Goal: Task Accomplishment & Management: Use online tool/utility

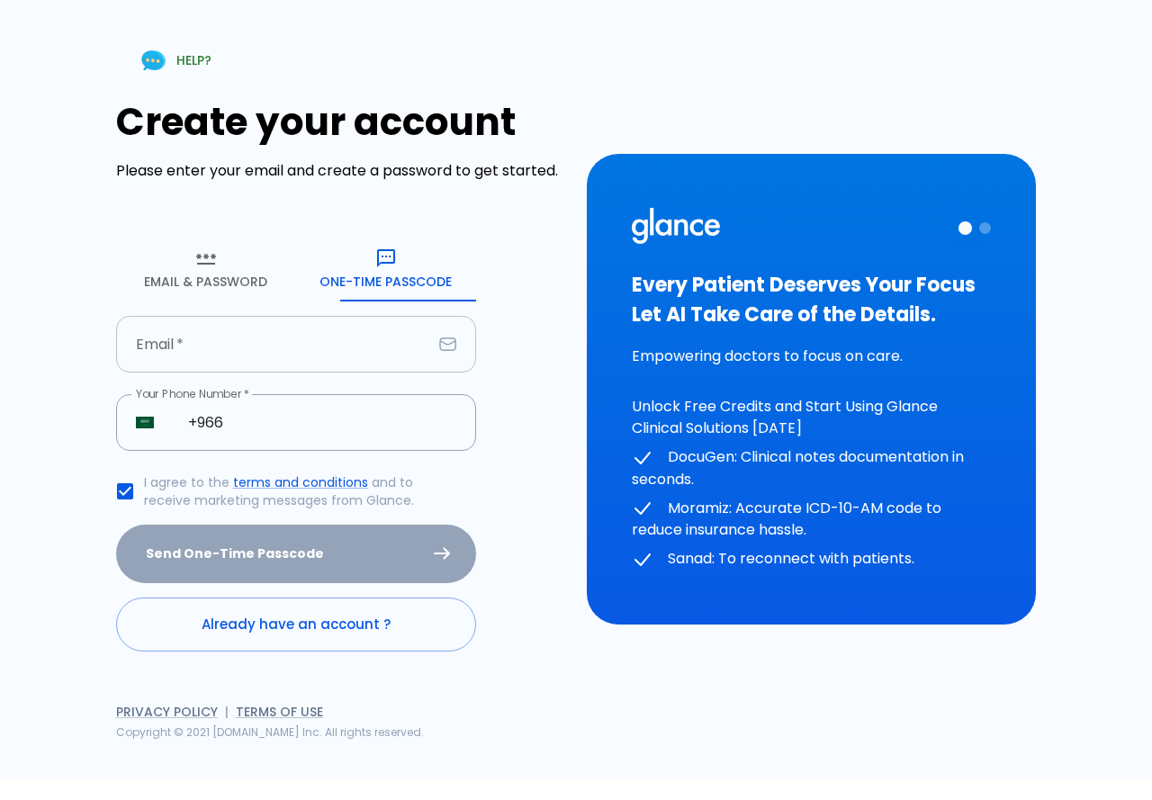
click at [195, 355] on input "text" at bounding box center [274, 344] width 316 height 57
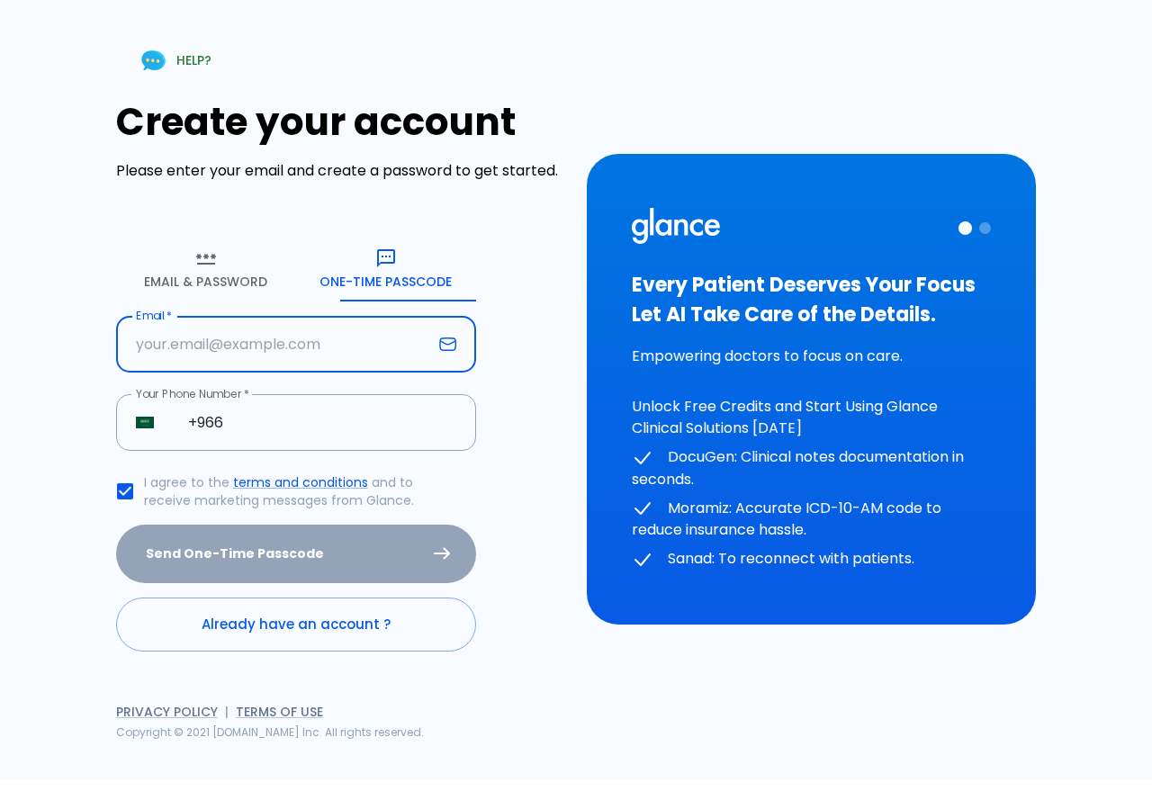
click at [195, 355] on input "text" at bounding box center [274, 344] width 316 height 57
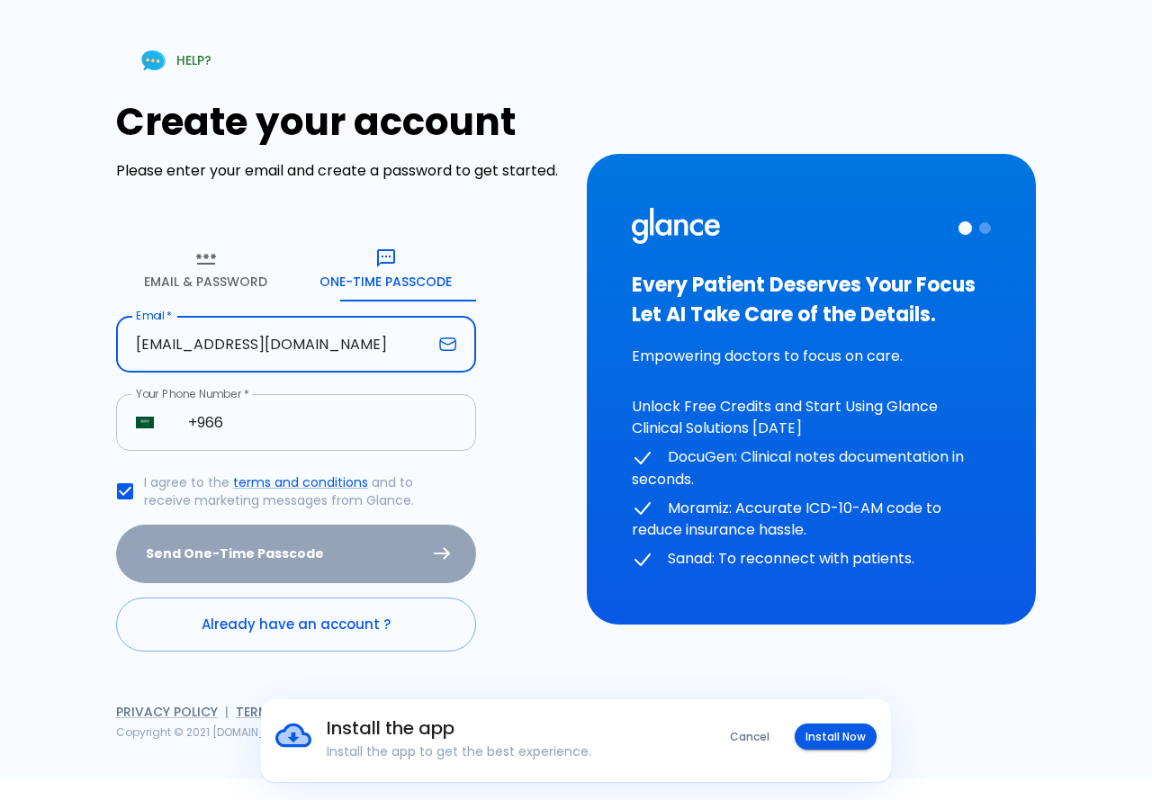
type input "[EMAIL_ADDRESS][DOMAIN_NAME]"
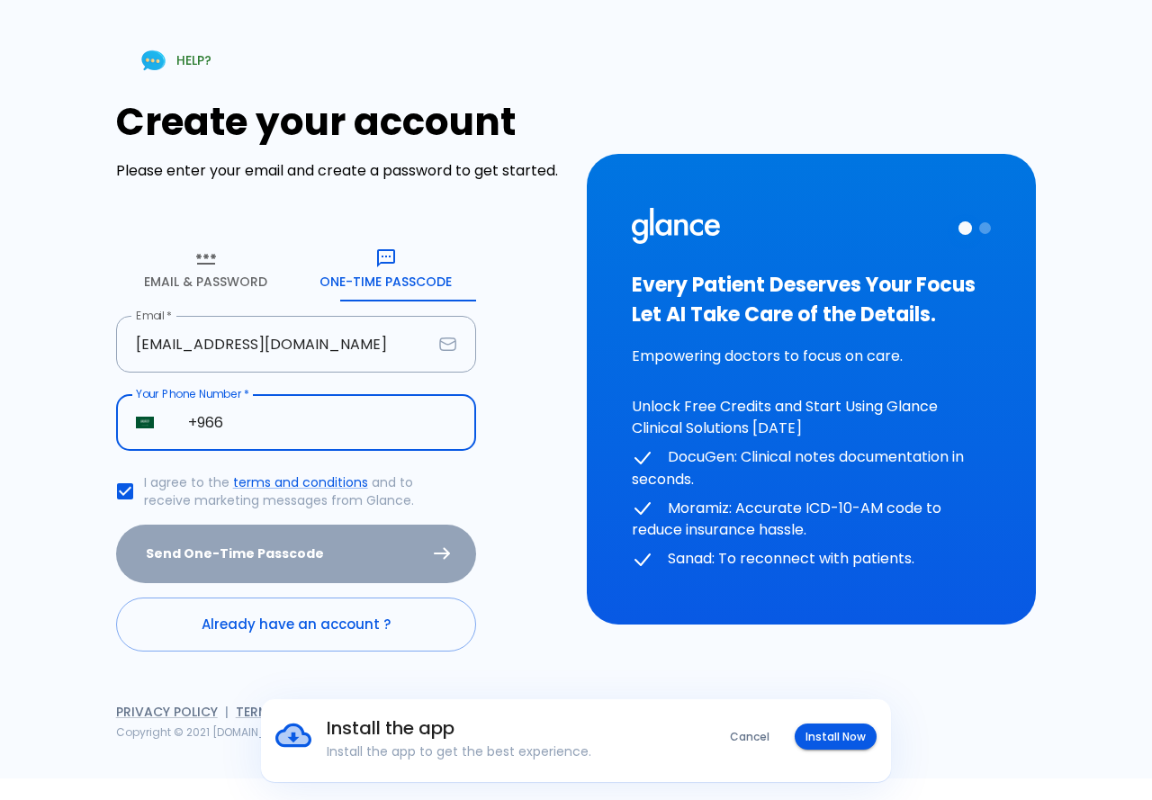
click at [255, 429] on input "+966" at bounding box center [322, 422] width 308 height 57
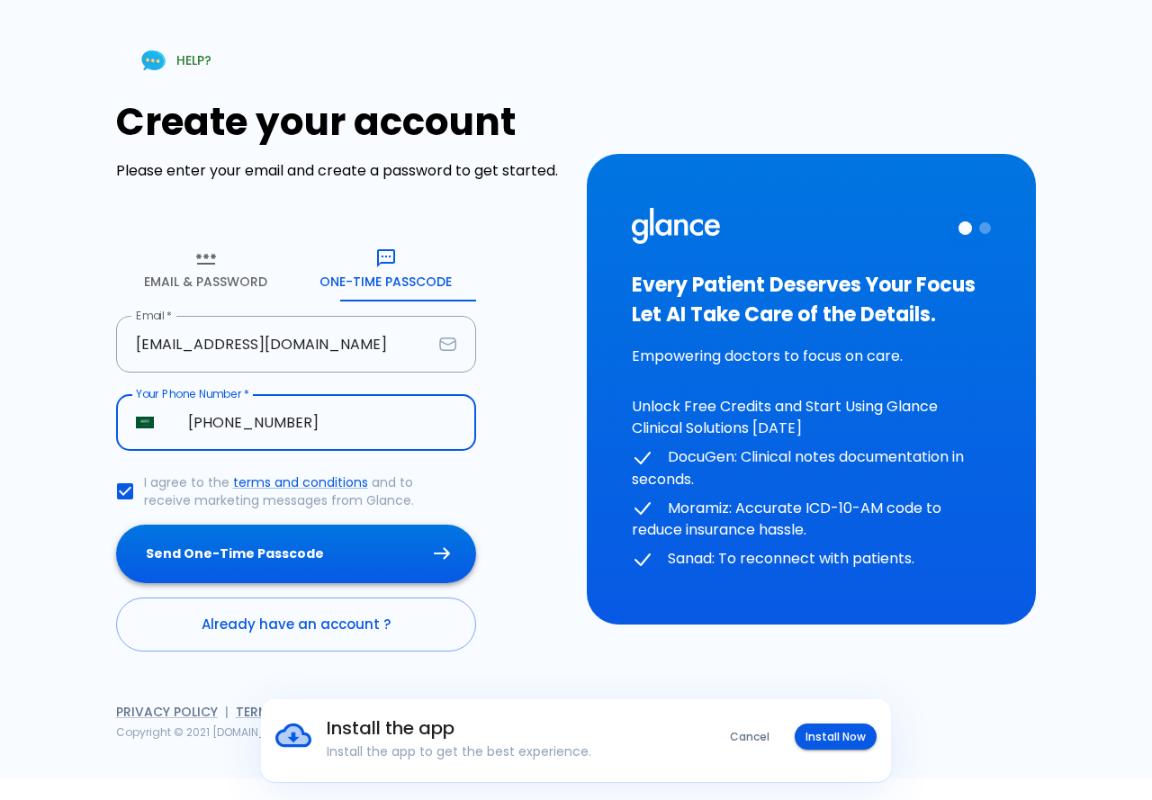
type input "+966 50 081 4261"
click at [116, 525] on button "Send One-Time Passcode" at bounding box center [296, 554] width 360 height 58
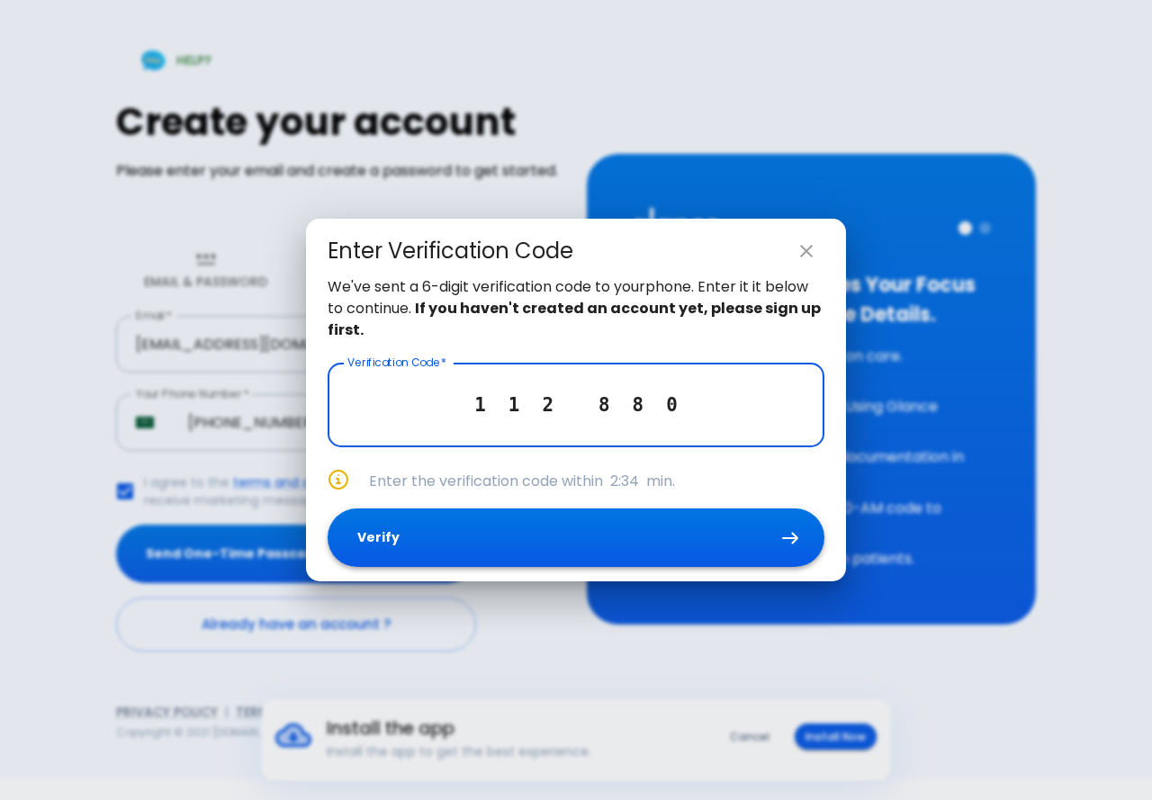
type input "1 1 2 8 8 0"
click at [328, 508] on button "Verify" at bounding box center [576, 537] width 497 height 58
click at [496, 543] on div "We've sent a 6-digit verification code to your phone . Enter it it below to con…" at bounding box center [576, 428] width 540 height 305
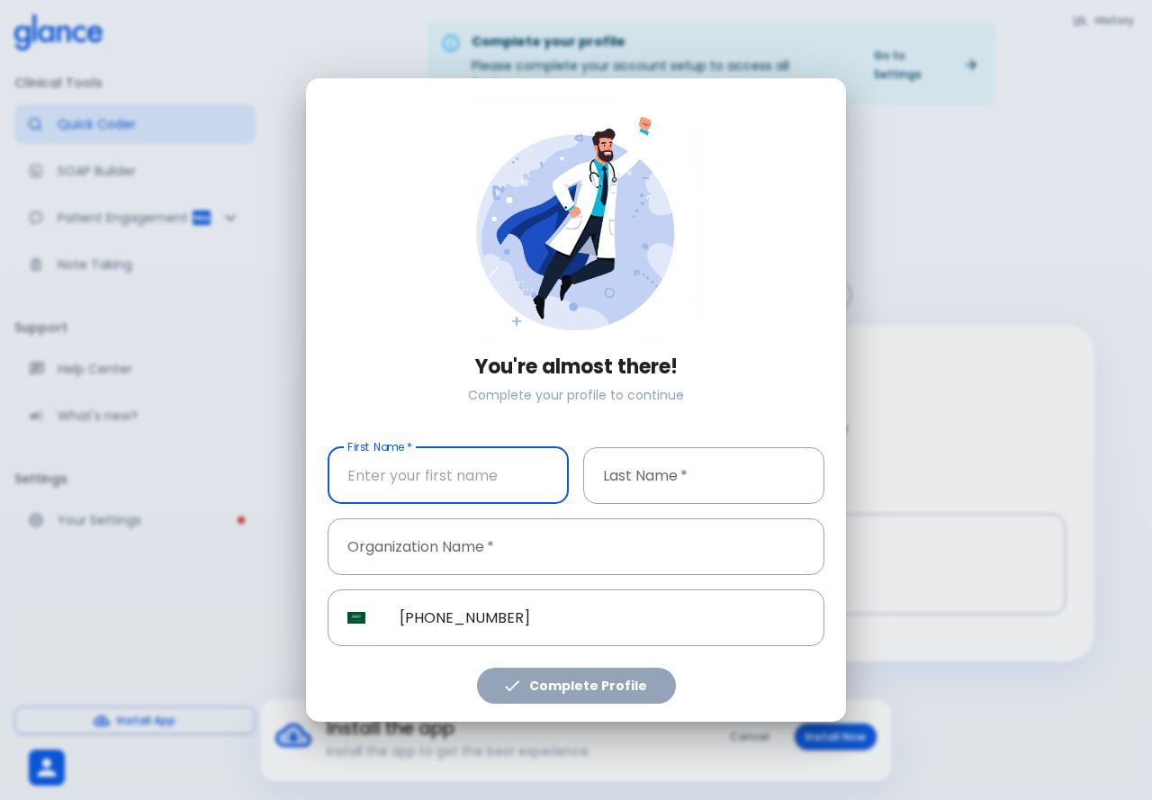
click at [373, 481] on input "text" at bounding box center [448, 475] width 241 height 57
type input "tarik"
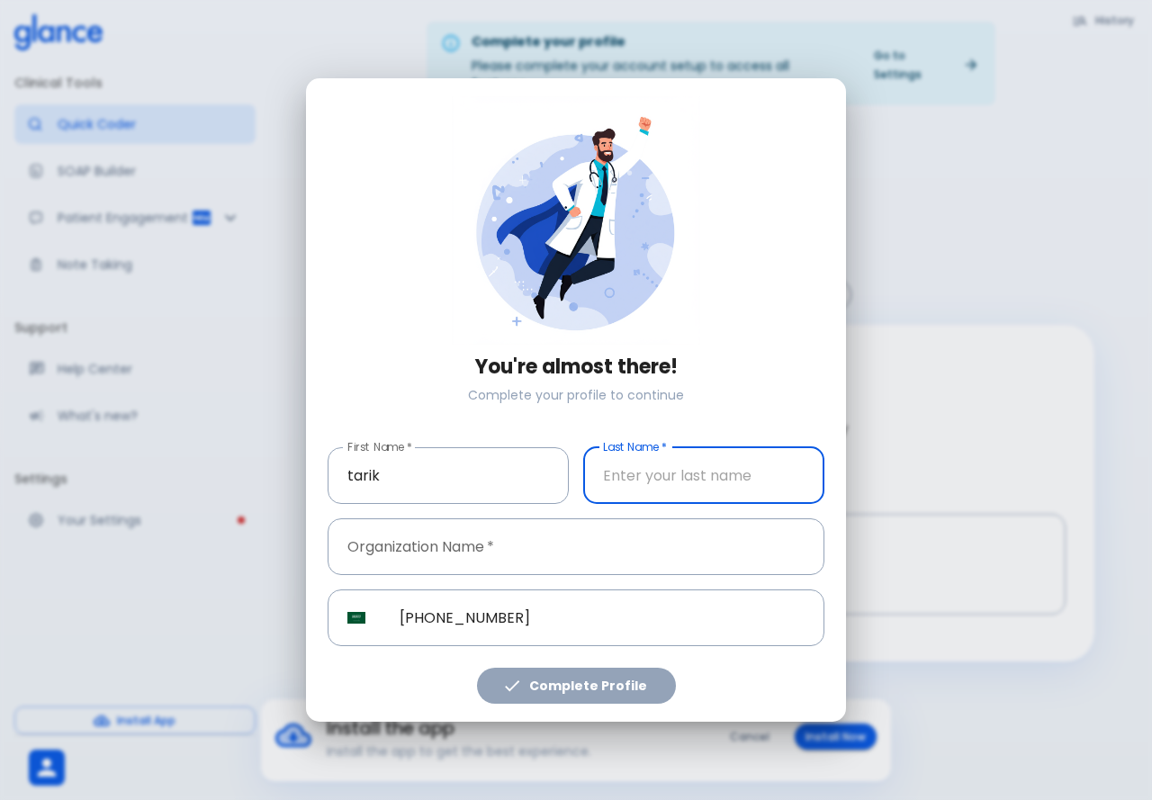
click at [661, 471] on input "text" at bounding box center [703, 475] width 241 height 57
type input "al-ashnihy"
click at [405, 548] on input "text" at bounding box center [576, 546] width 497 height 57
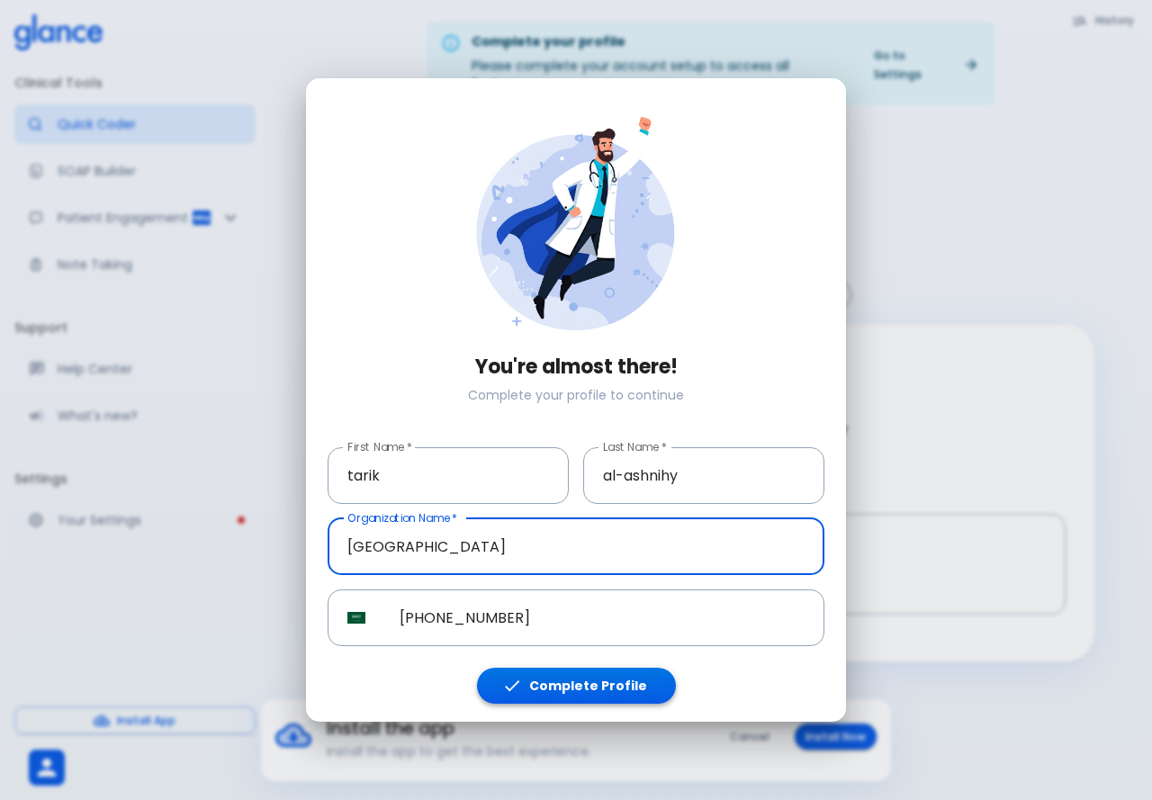
type input "[GEOGRAPHIC_DATA]"
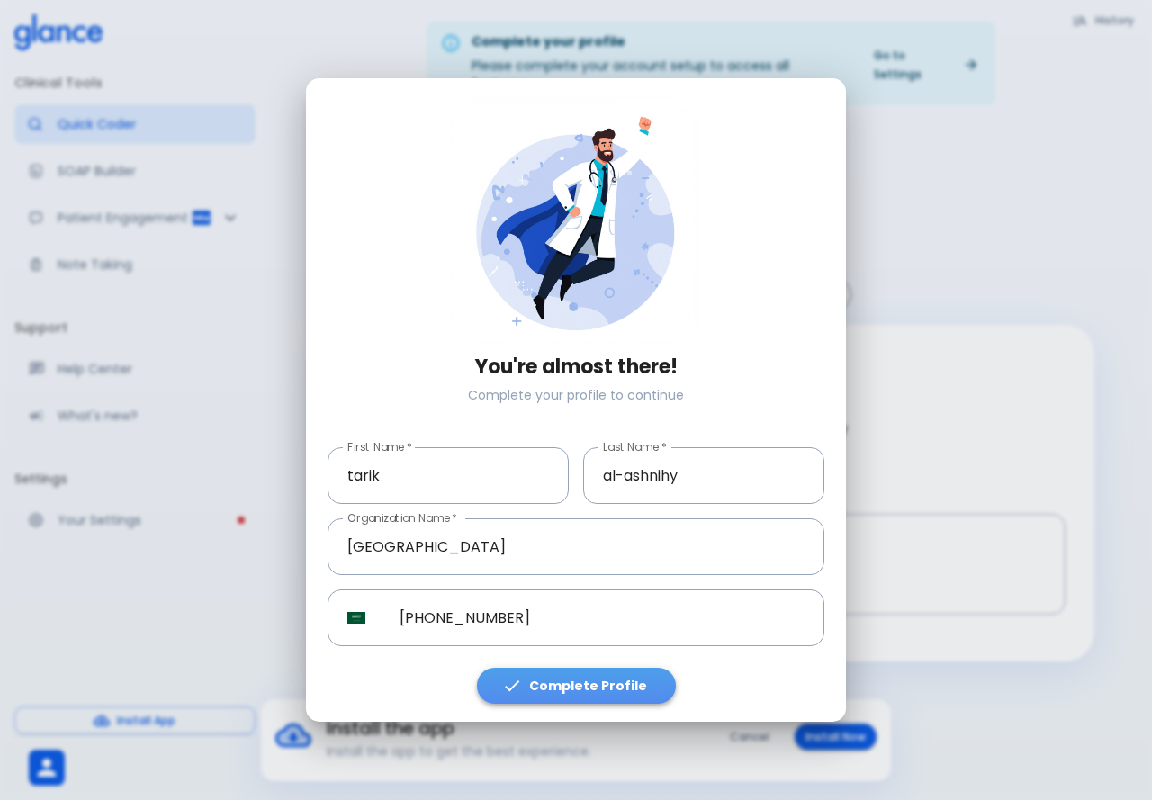
click at [582, 688] on button "Complete Profile" at bounding box center [576, 686] width 199 height 37
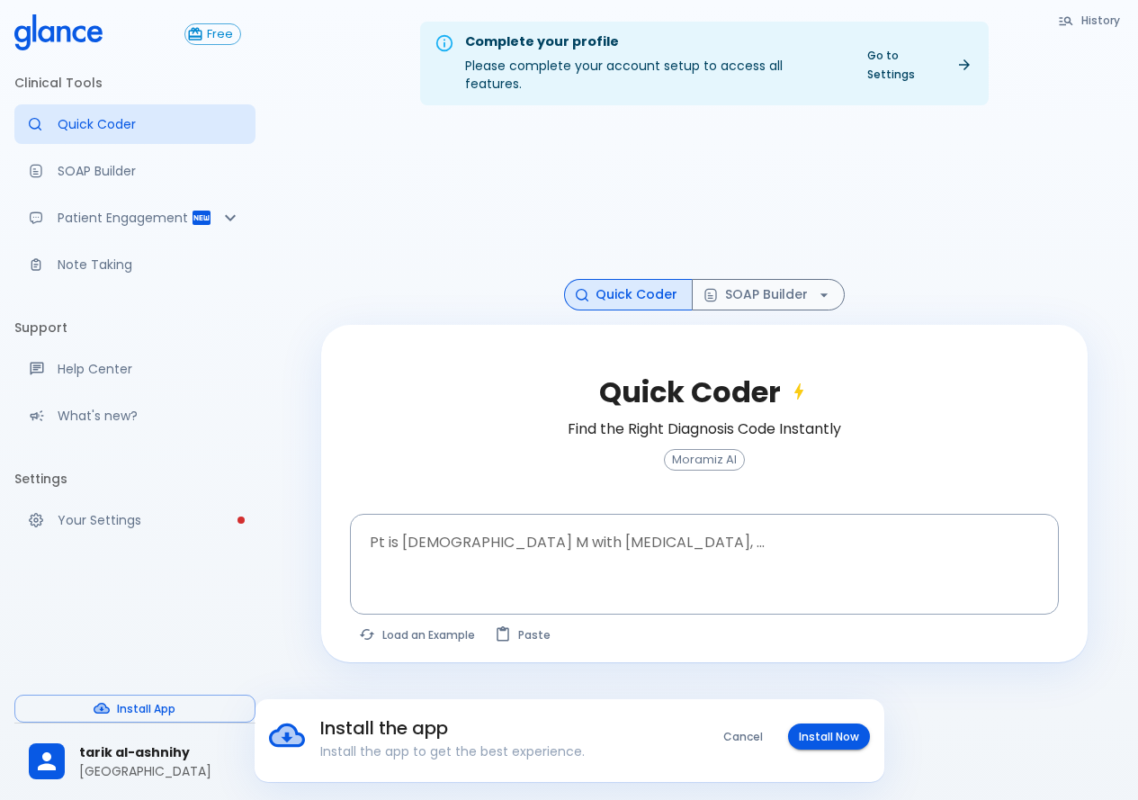
click at [843, 721] on div "Cancel Install Now" at bounding box center [767, 729] width 205 height 40
click at [836, 724] on button "Install Now" at bounding box center [829, 737] width 82 height 26
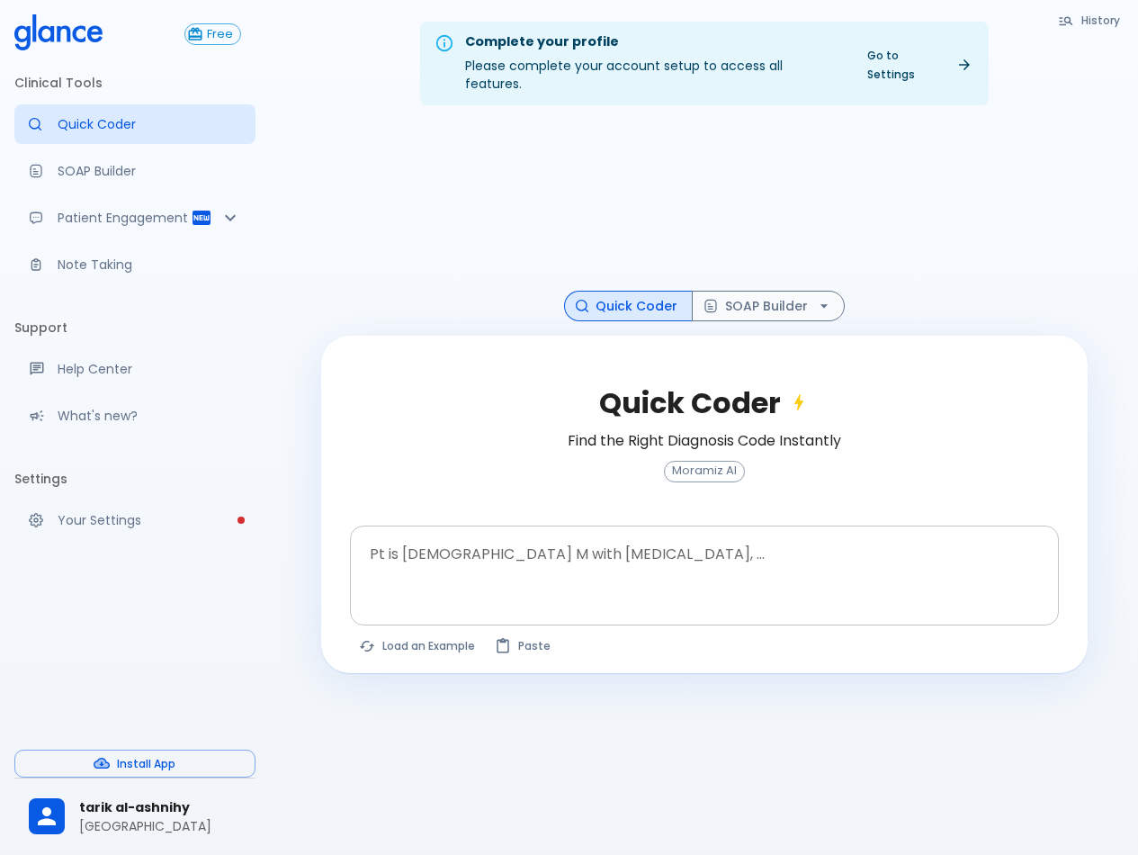
click at [408, 554] on textarea at bounding box center [705, 561] width 684 height 57
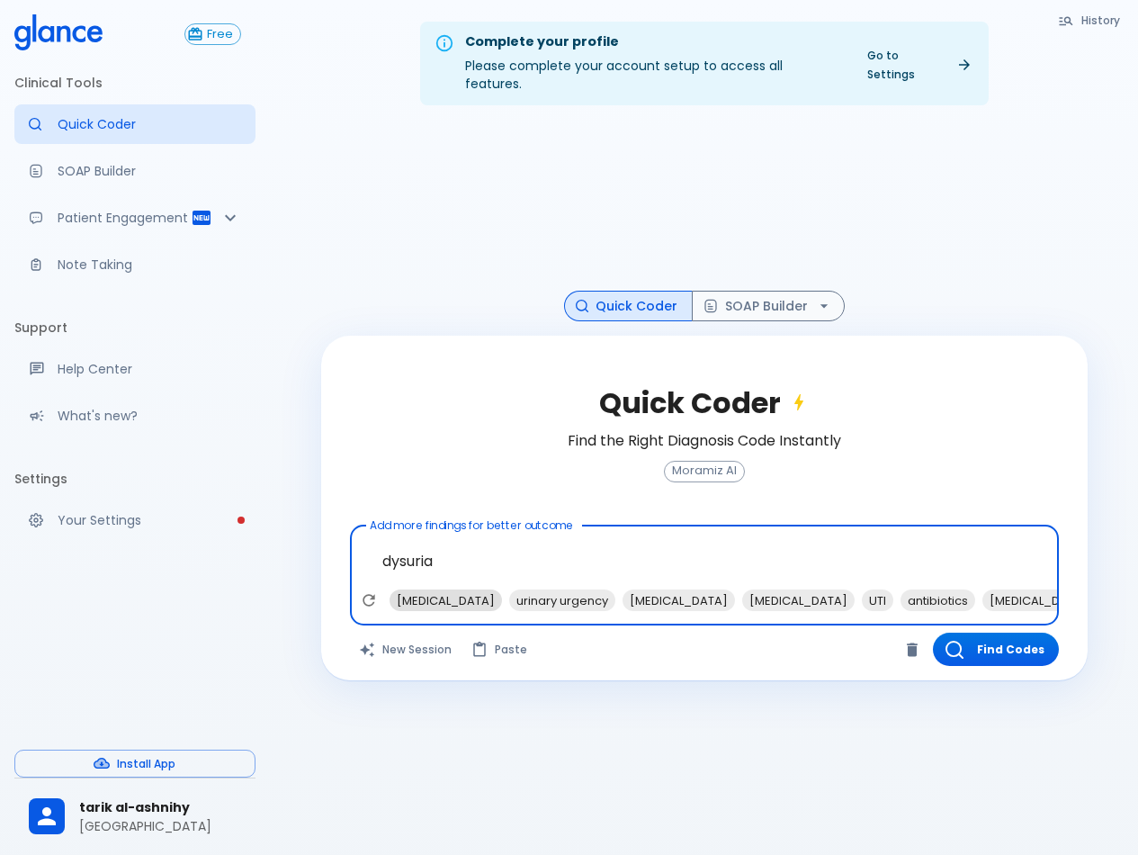
click at [480, 590] on span "urinary frequency" at bounding box center [446, 600] width 112 height 21
click at [742, 590] on span "UTI" at bounding box center [757, 600] width 31 height 21
click at [824, 590] on span "nitrofurantoin" at bounding box center [880, 600] width 112 height 21
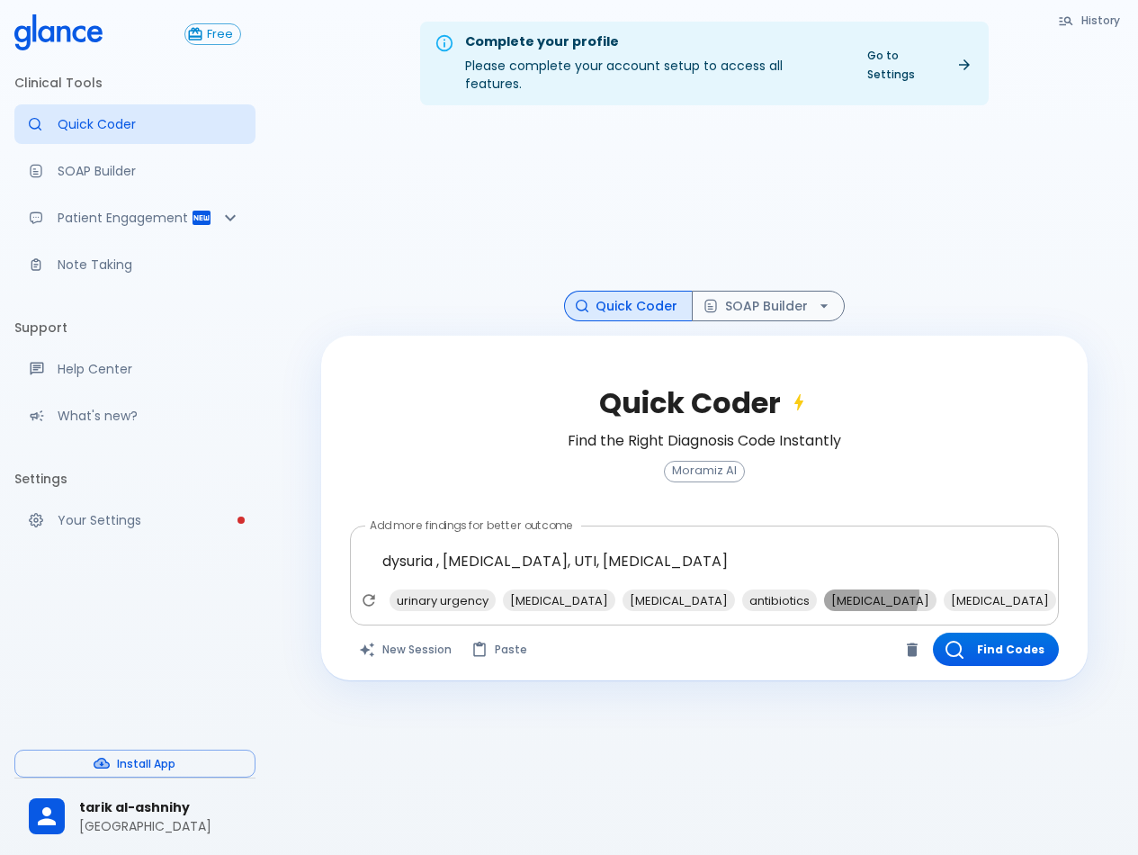
click at [824, 590] on span "ciprofloxacin" at bounding box center [880, 600] width 112 height 21
click at [1064, 590] on span "pelvic exam" at bounding box center [1106, 600] width 85 height 21
click at [944, 590] on span "urine culture" at bounding box center [1000, 600] width 112 height 21
type textarea "dysuria , [MEDICAL_DATA], UTI, [MEDICAL_DATA], [MEDICAL_DATA], pelvic exam, [ME…"
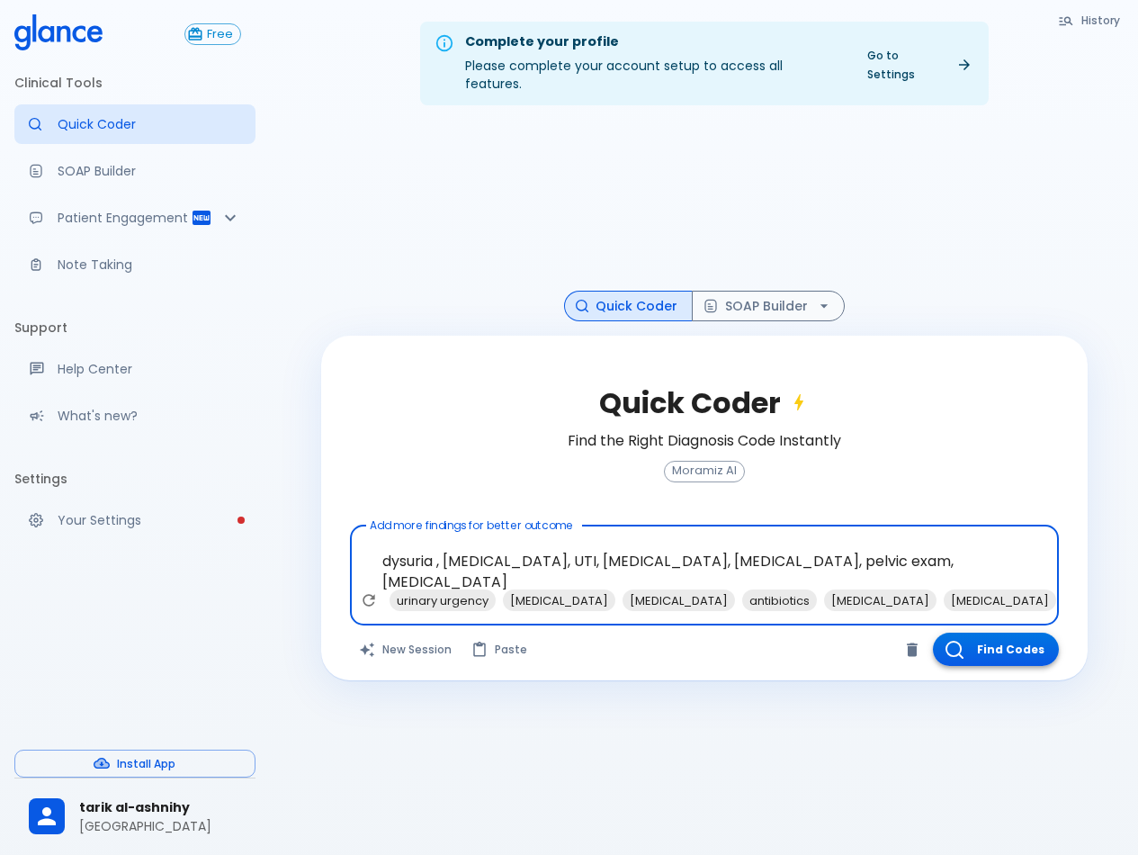
click at [975, 635] on button "Find Codes" at bounding box center [996, 649] width 126 height 33
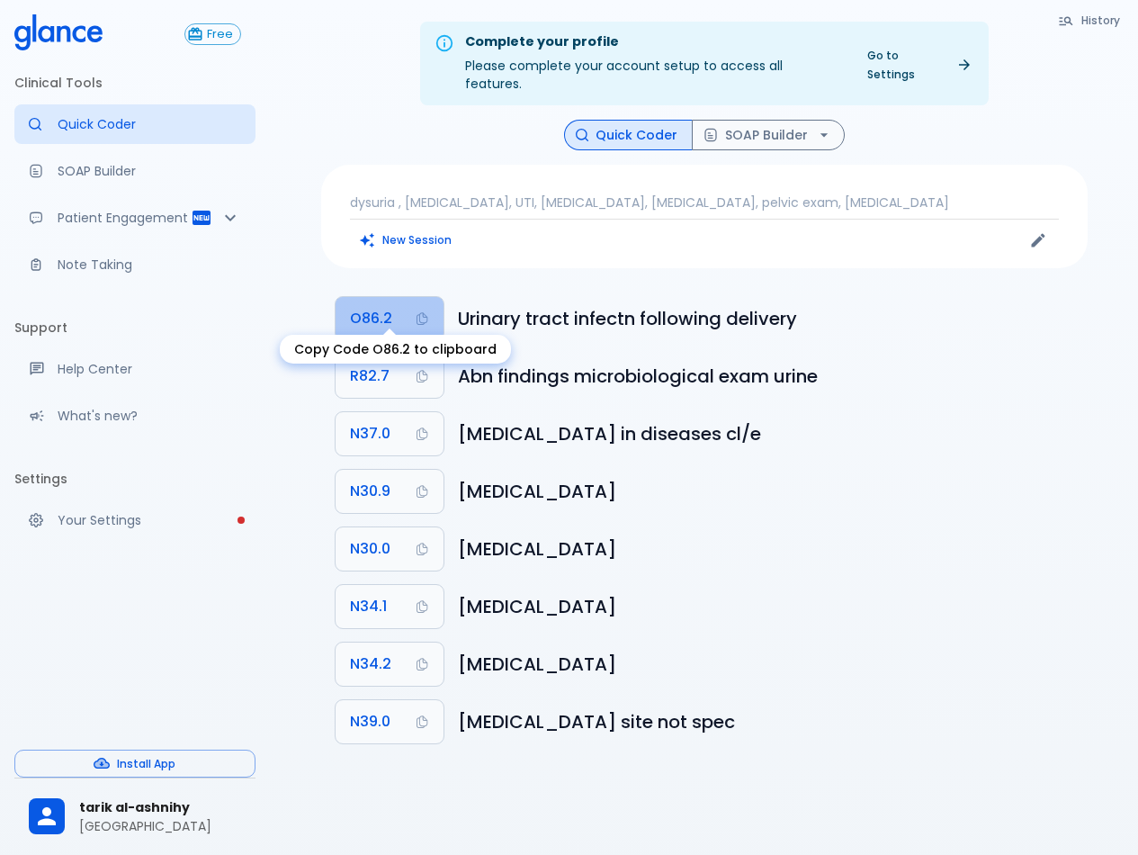
click at [375, 306] on span "O86.2" at bounding box center [371, 318] width 42 height 25
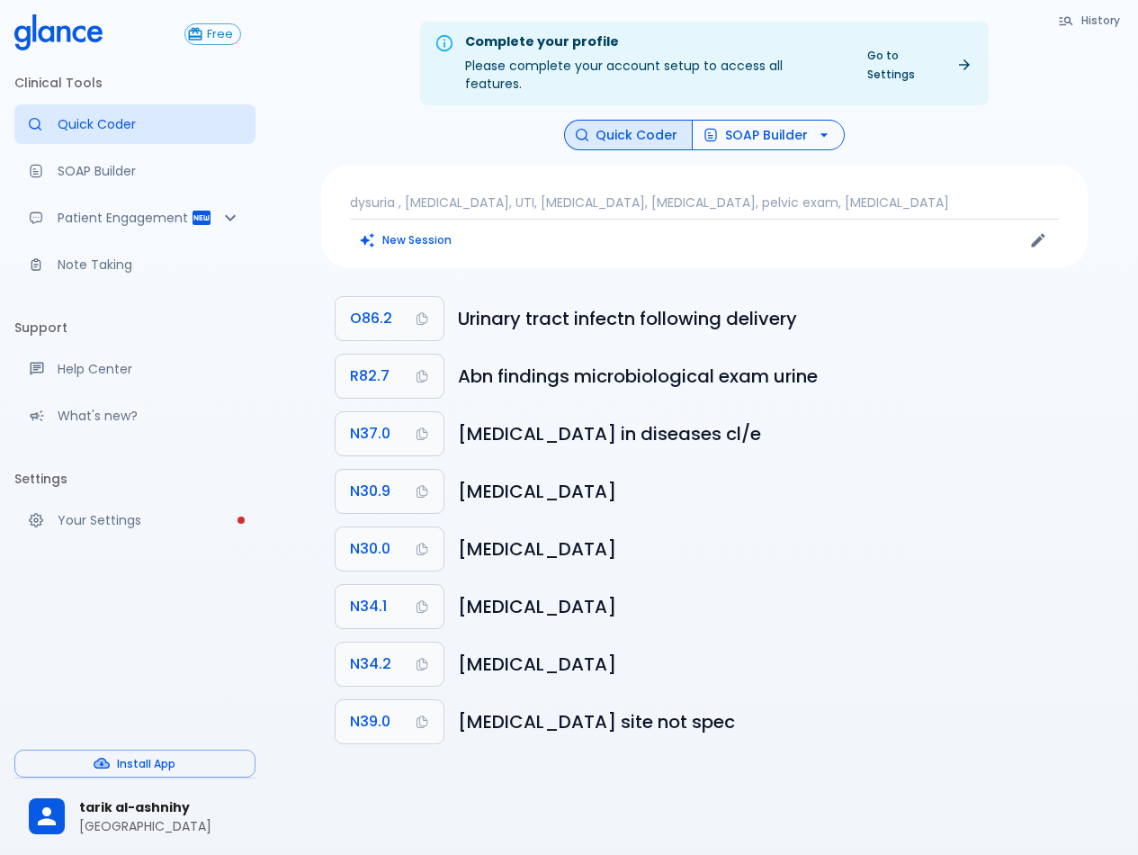
click at [741, 120] on button "SOAP Builder" at bounding box center [768, 135] width 153 height 31
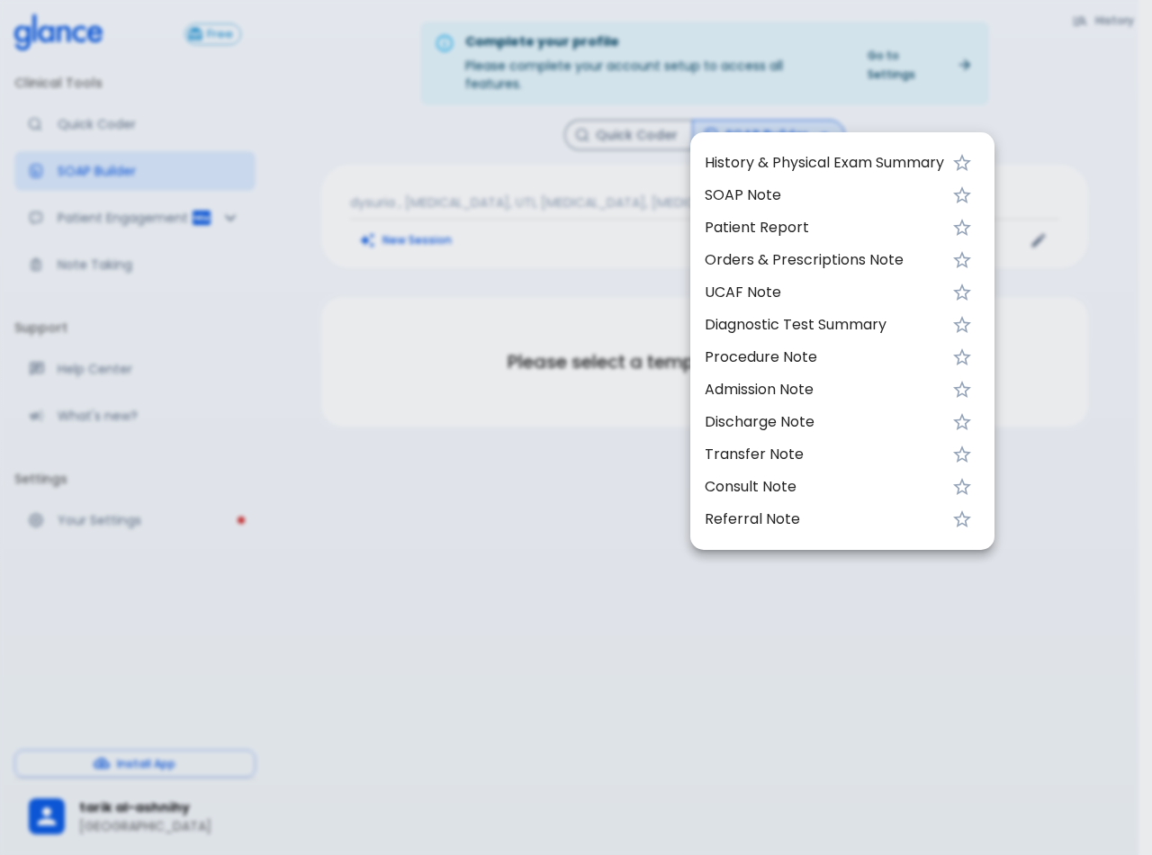
click at [618, 114] on div at bounding box center [576, 427] width 1152 height 855
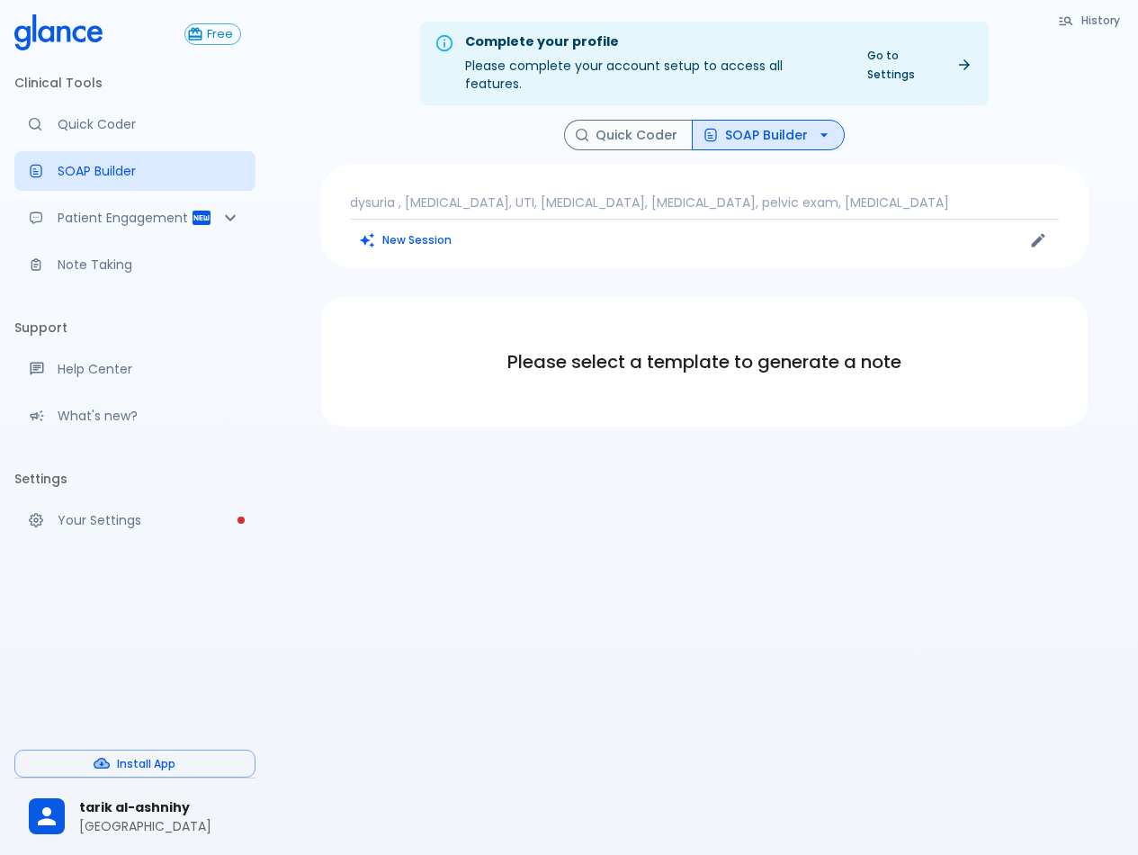
click at [618, 120] on button "Quick Coder" at bounding box center [628, 135] width 129 height 31
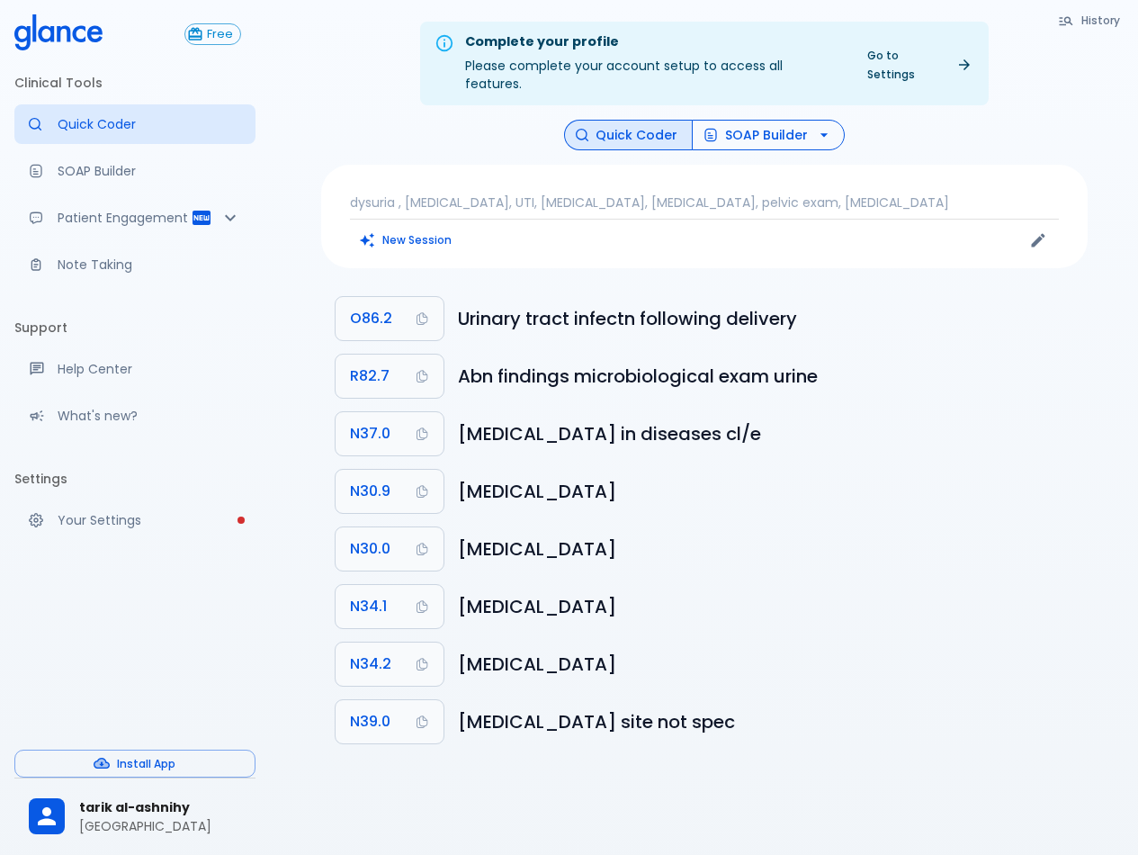
click at [740, 120] on button "SOAP Builder" at bounding box center [768, 135] width 153 height 31
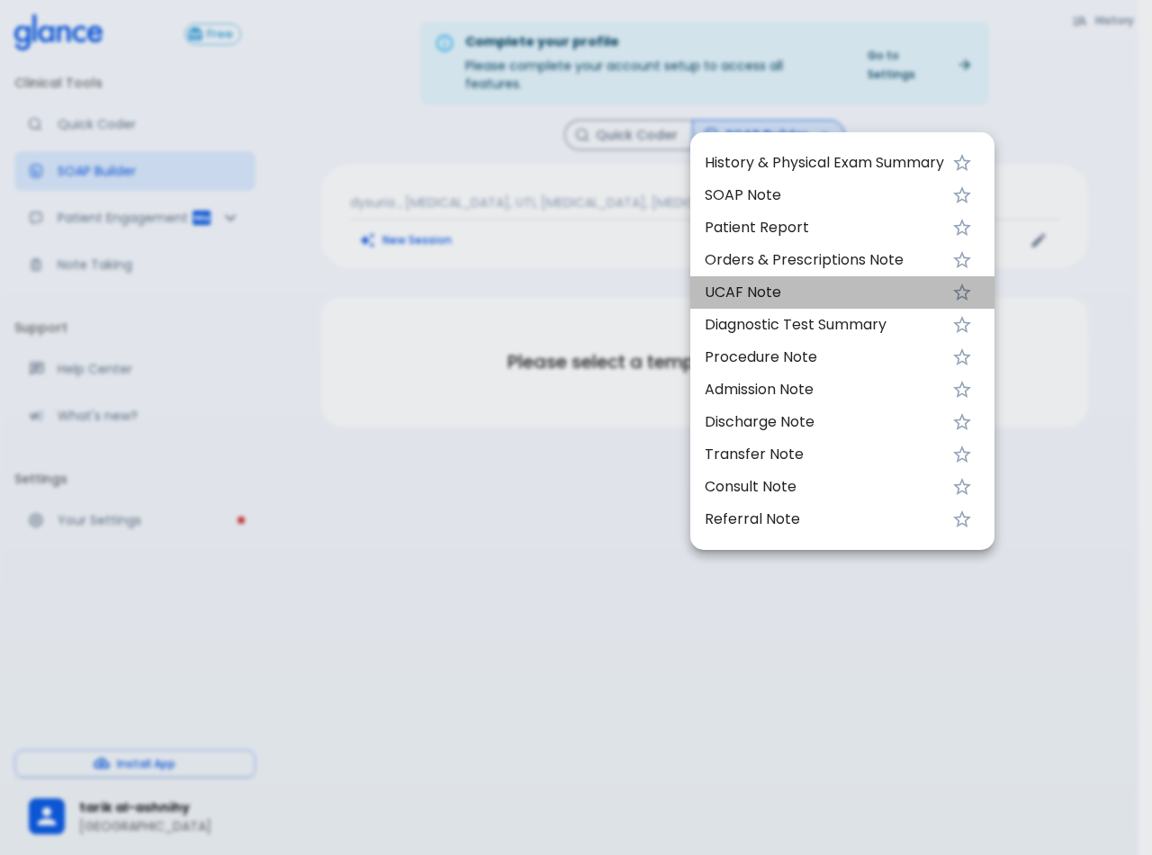
click at [722, 297] on span "UCAF Note" at bounding box center [824, 293] width 239 height 22
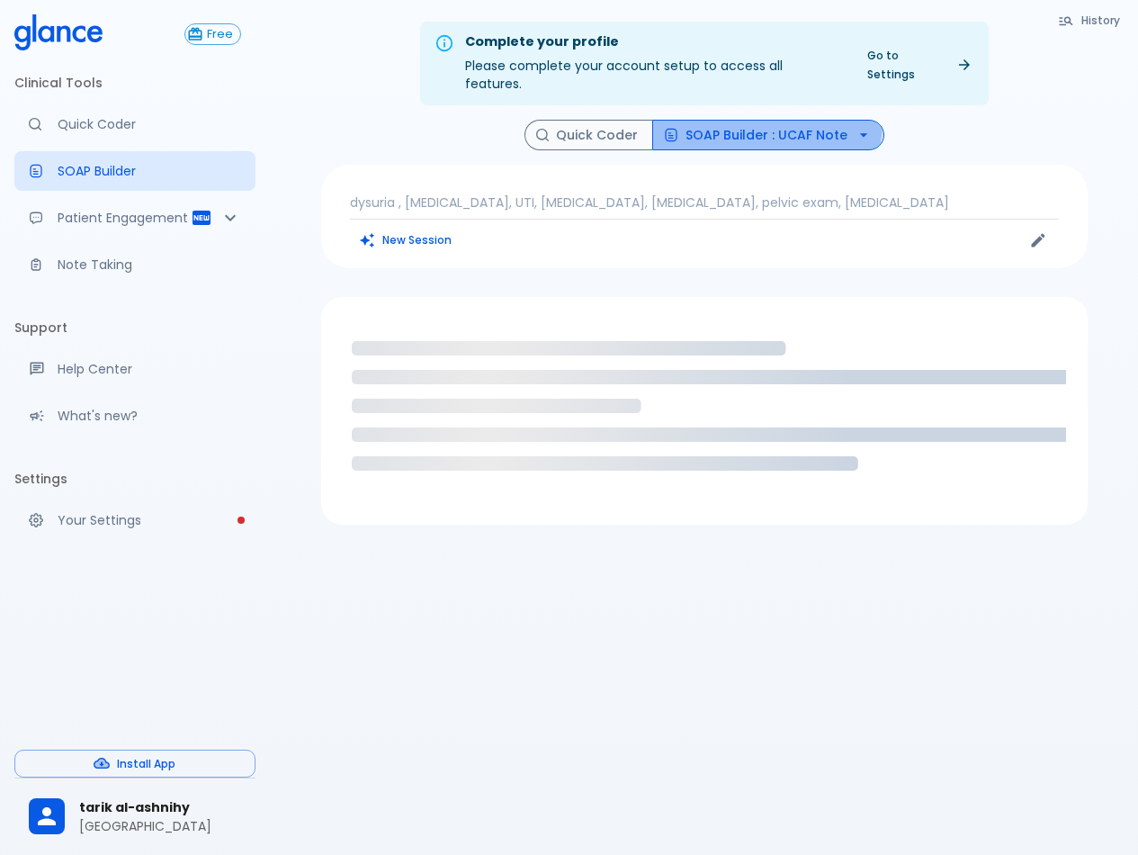
click at [745, 120] on button "SOAP Builder : UCAF Note" at bounding box center [768, 135] width 232 height 31
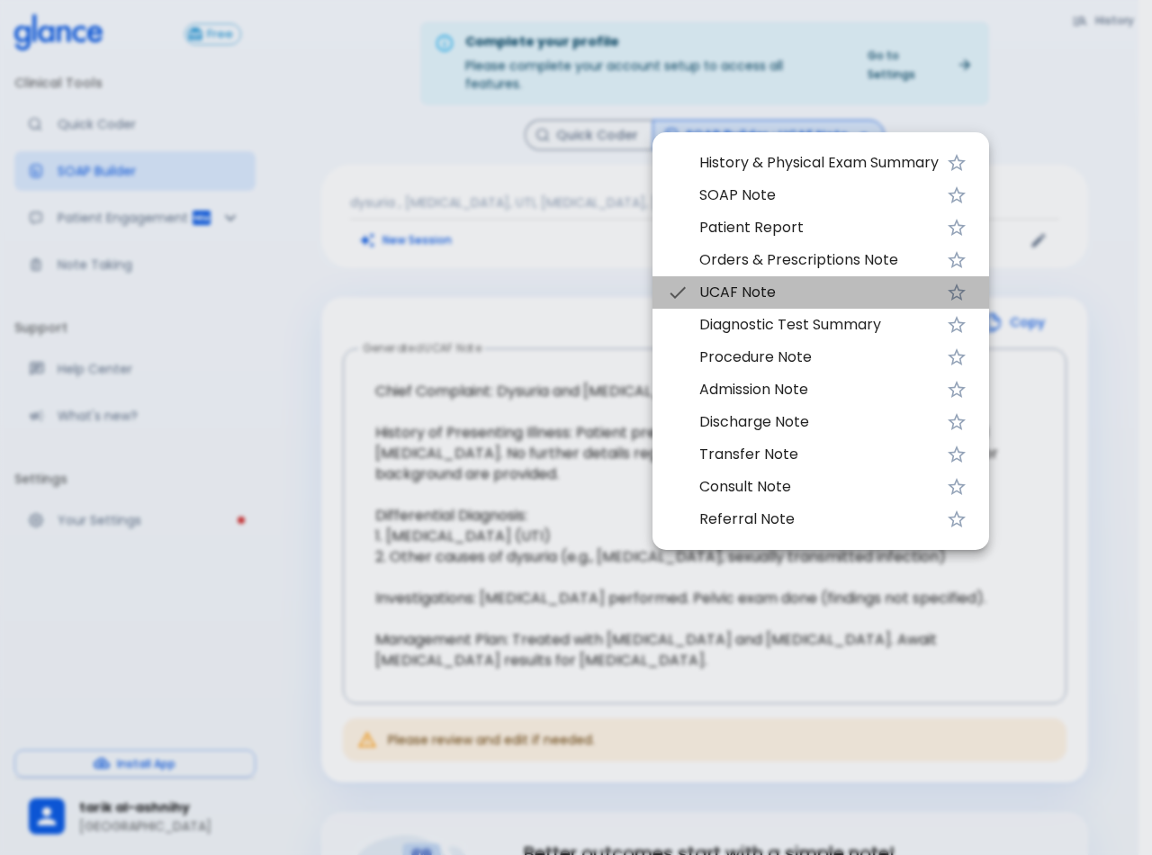
click at [751, 291] on span "UCAF Note" at bounding box center [818, 293] width 239 height 22
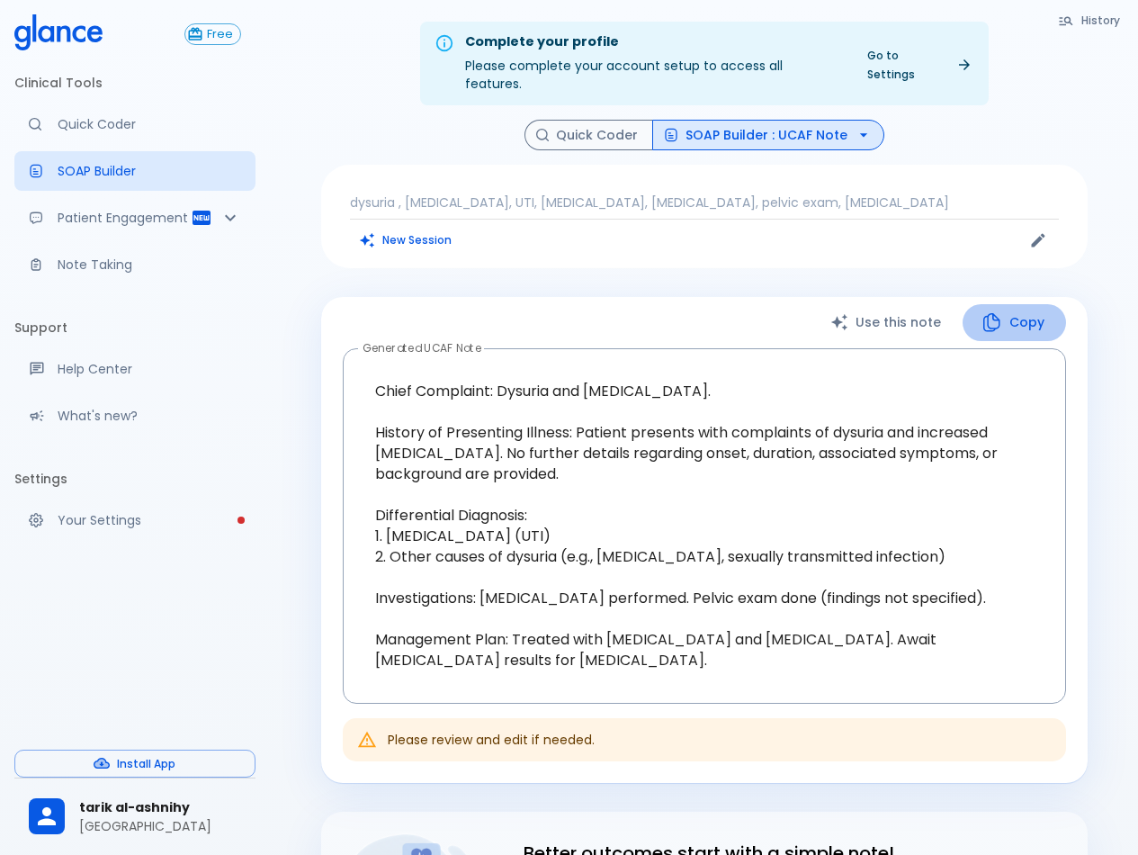
click at [1023, 304] on button "Copy" at bounding box center [1014, 322] width 103 height 37
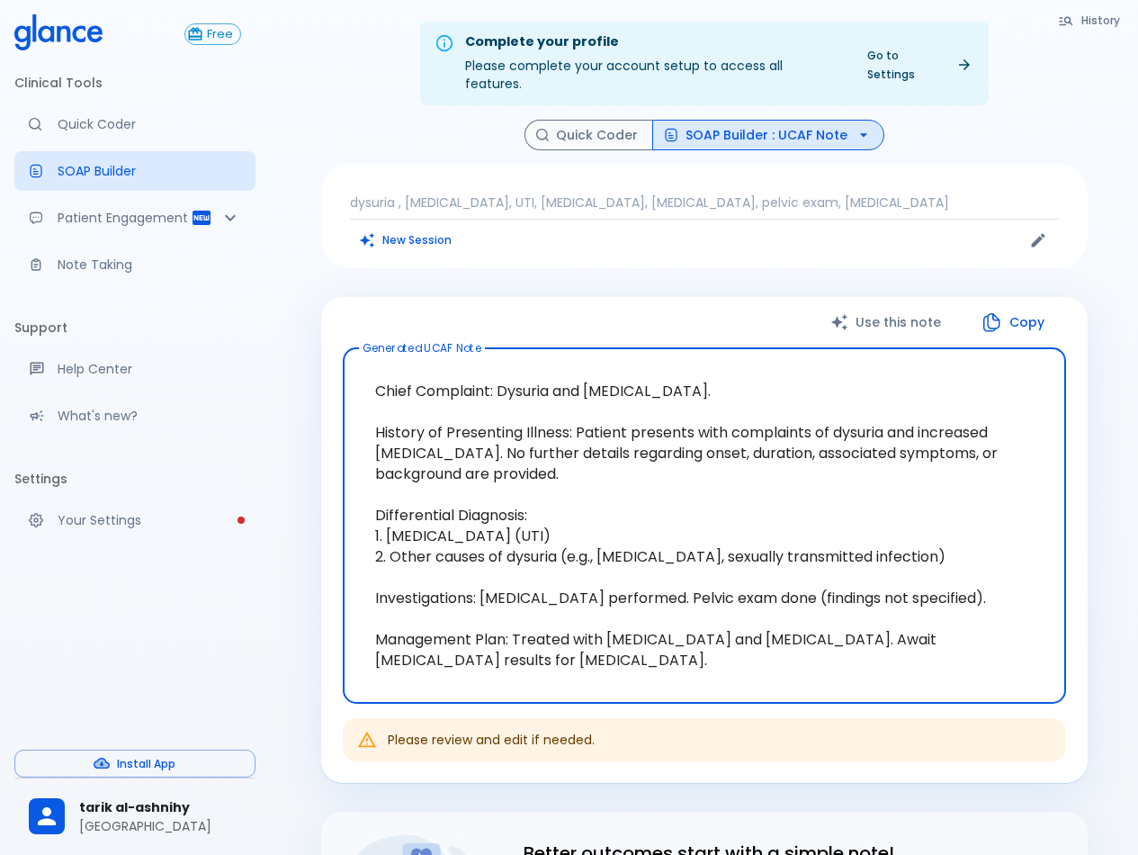
drag, startPoint x: 366, startPoint y: 367, endPoint x: 582, endPoint y: 456, distance: 233.6
click at [582, 456] on textarea "Chief Complaint: Dysuria and urinary frequency. History of Presenting Illness: …" at bounding box center [704, 526] width 698 height 326
click at [445, 490] on textarea "Chief Complaint: Dysuria and urinary frequency. History of Presenting Illness: …" at bounding box center [704, 526] width 698 height 326
